Goal: Task Accomplishment & Management: Manage account settings

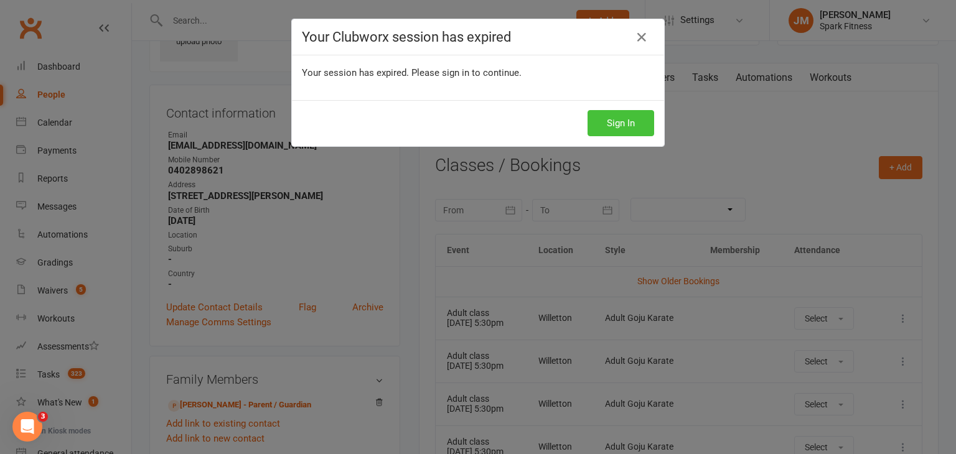
click at [614, 121] on button "Sign In" at bounding box center [621, 123] width 67 height 26
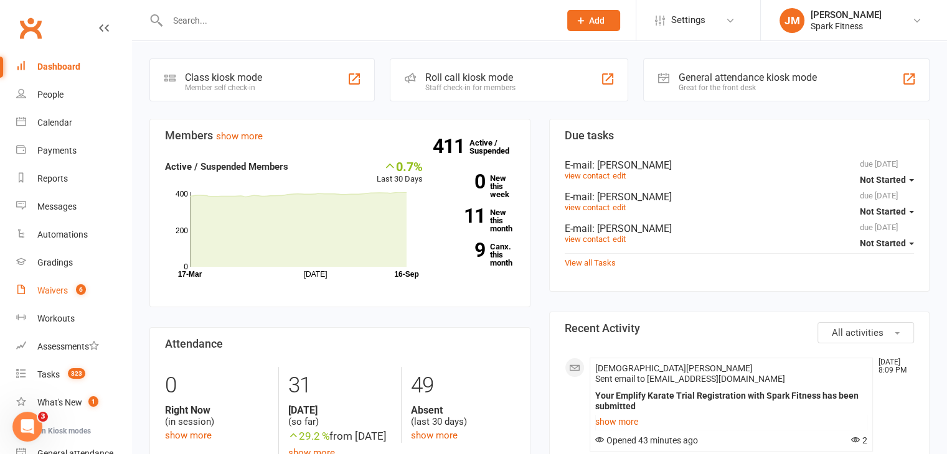
click at [65, 286] on div "Waivers" at bounding box center [52, 291] width 30 height 10
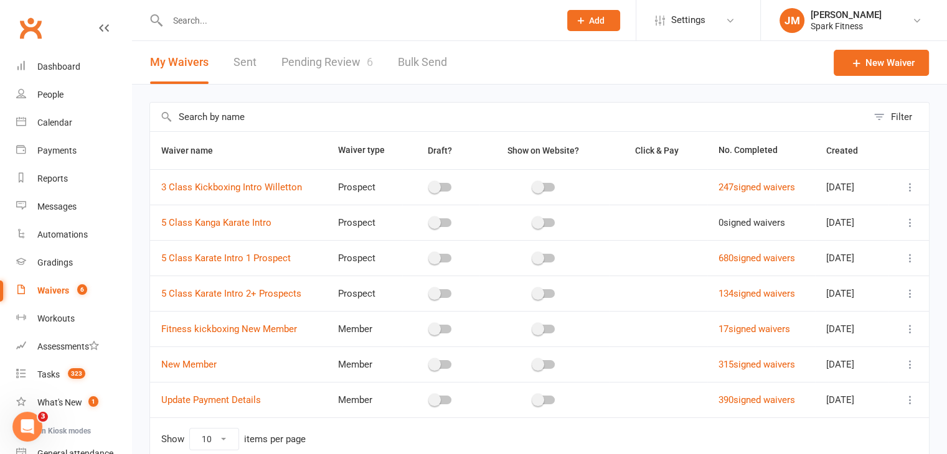
click at [314, 63] on link "Pending Review 6" at bounding box center [326, 62] width 91 height 43
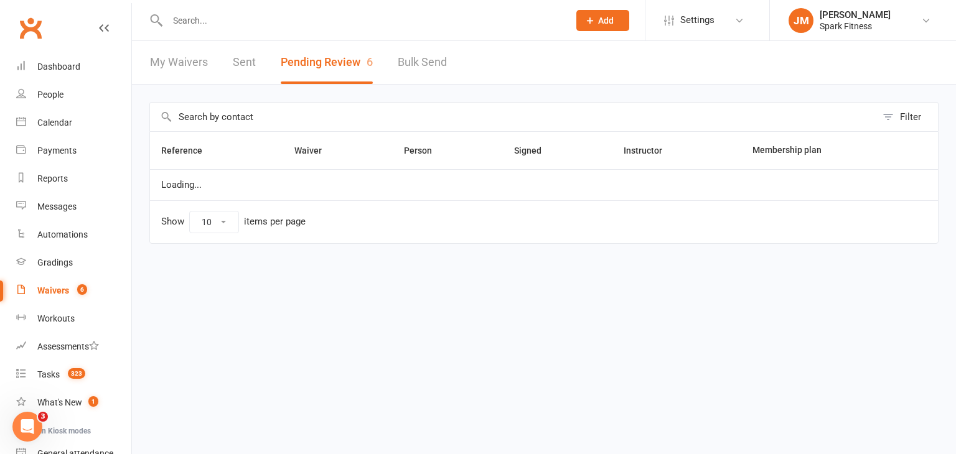
select select "50"
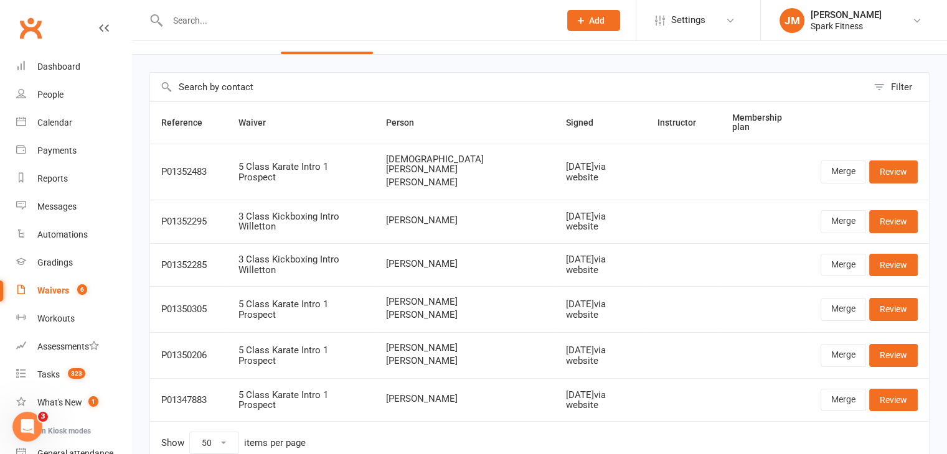
scroll to position [30, 0]
click at [205, 19] on input "text" at bounding box center [357, 20] width 387 height 17
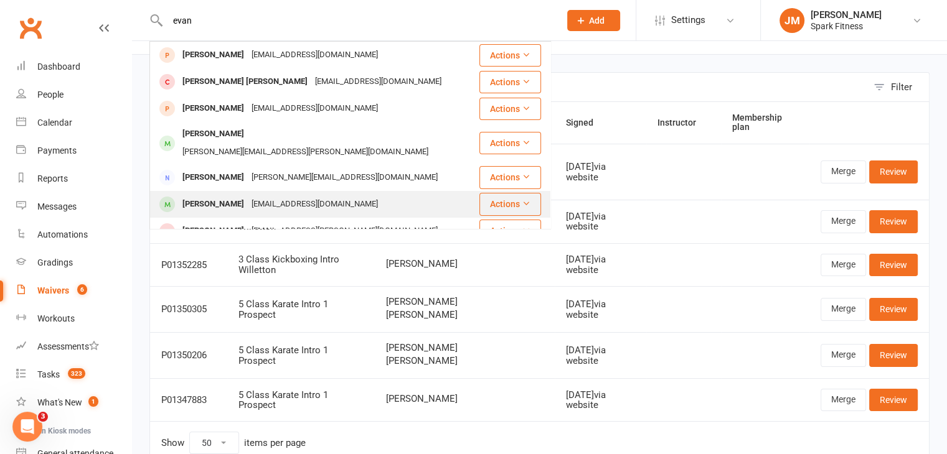
type input "evan"
click at [222, 195] on div "Evan Reynolds" at bounding box center [213, 204] width 69 height 18
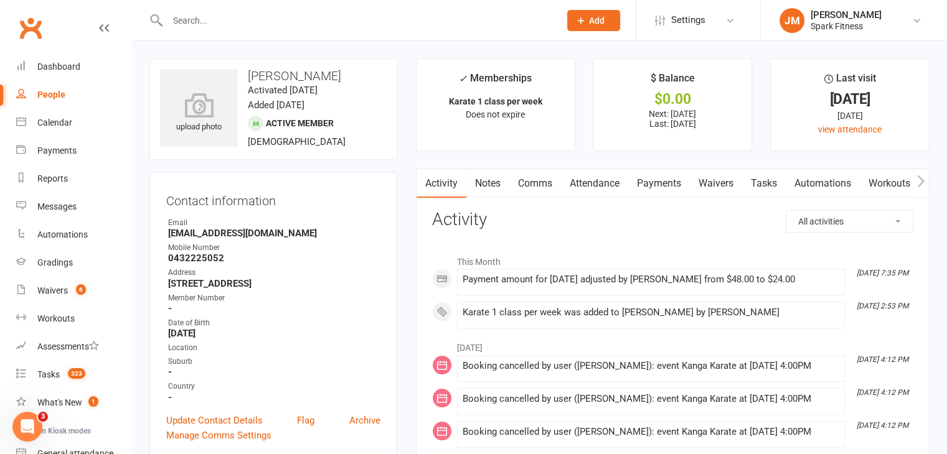
click at [660, 188] on link "Payments" at bounding box center [659, 183] width 62 height 29
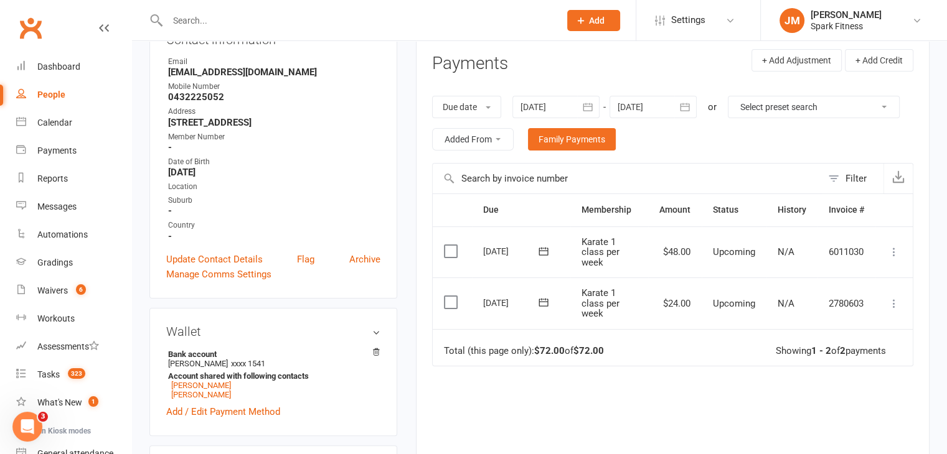
scroll to position [148, 0]
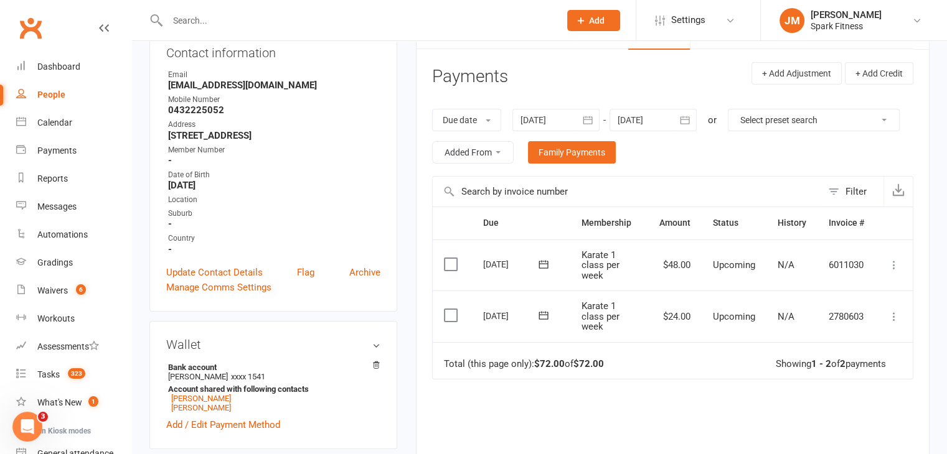
click at [894, 312] on icon at bounding box center [894, 317] width 12 height 12
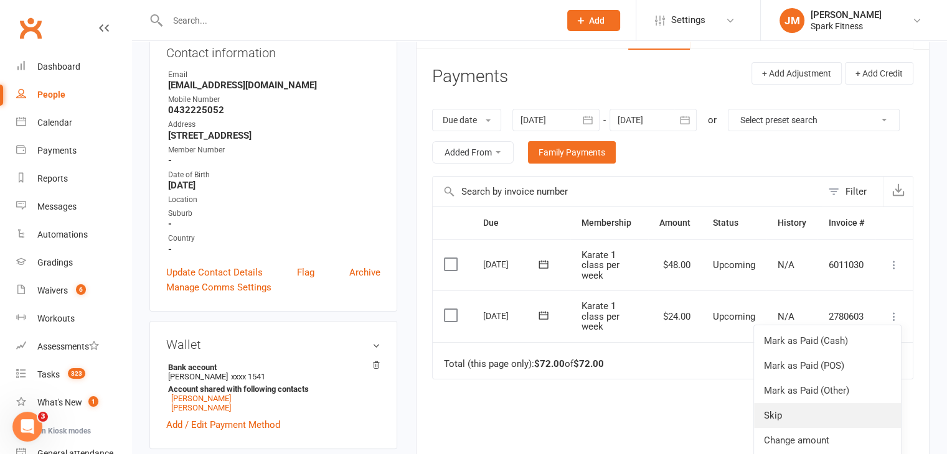
click at [771, 409] on link "Skip" at bounding box center [827, 415] width 147 height 25
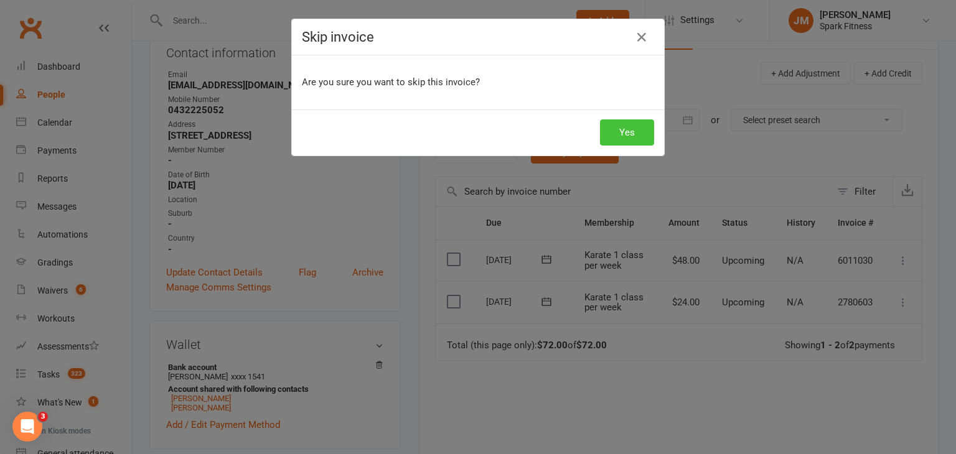
click at [639, 136] on button "Yes" at bounding box center [627, 133] width 54 height 26
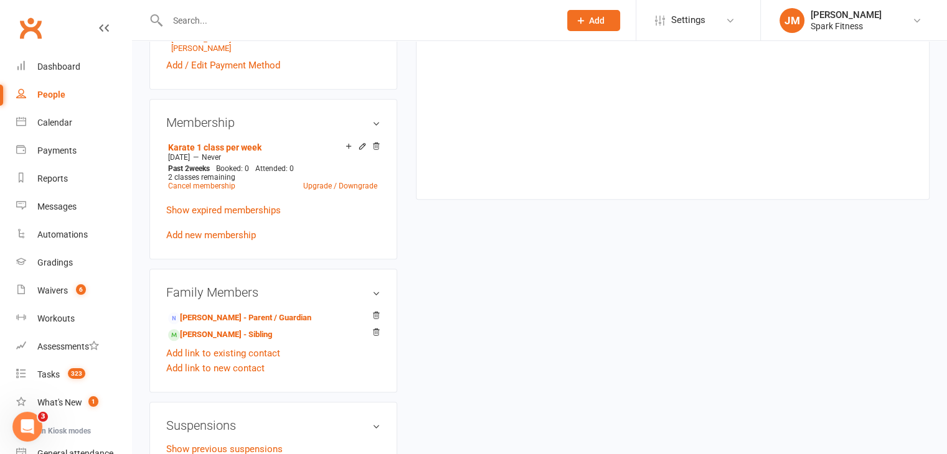
scroll to position [565, 0]
